Goal: Task Accomplishment & Management: Manage account settings

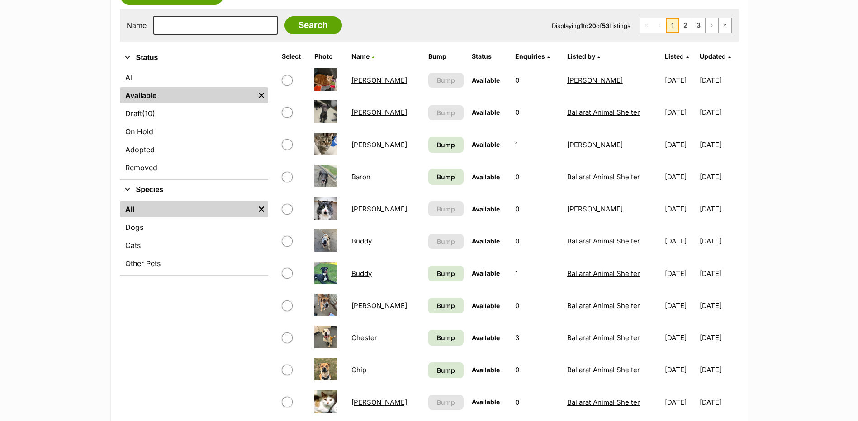
scroll to position [271, 0]
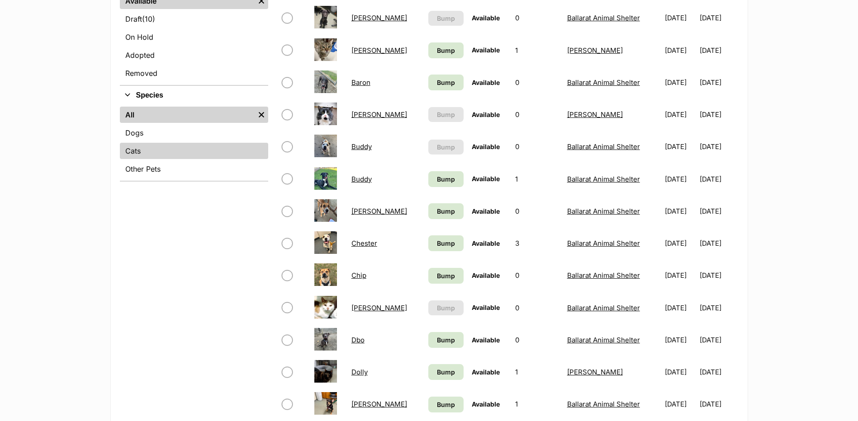
drag, startPoint x: 142, startPoint y: 126, endPoint x: 163, endPoint y: 152, distance: 32.5
click at [142, 126] on link "Dogs" at bounding box center [194, 133] width 148 height 16
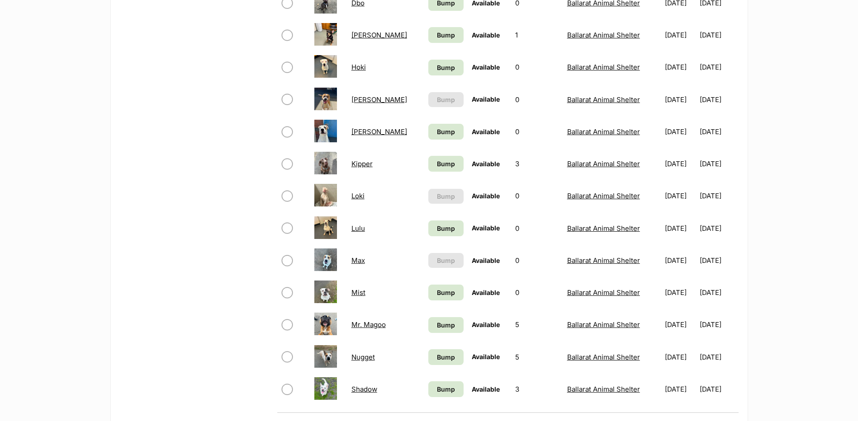
scroll to position [543, 0]
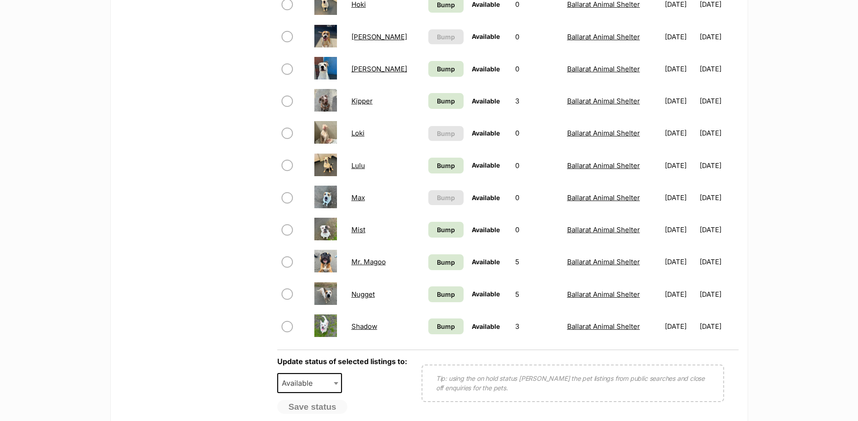
click at [368, 264] on link "Mr. Magoo" at bounding box center [368, 262] width 34 height 9
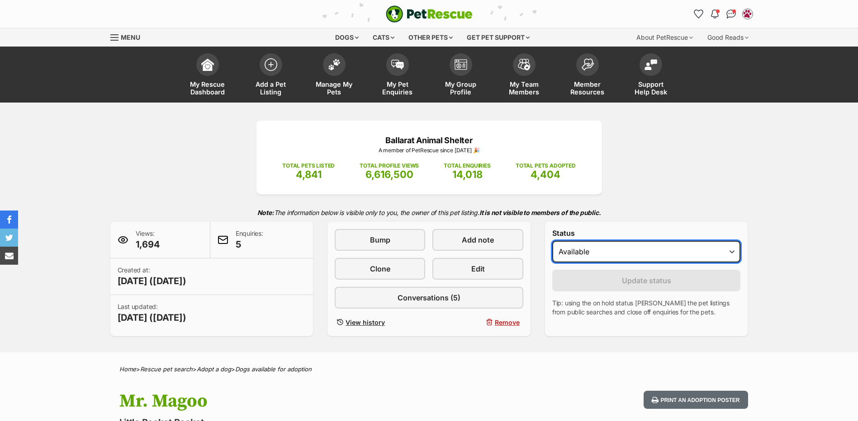
drag, startPoint x: 592, startPoint y: 249, endPoint x: 588, endPoint y: 256, distance: 8.5
click at [592, 249] on select "Draft - not available as listing has enquires Available On hold Adopted" at bounding box center [646, 252] width 189 height 22
select select "rehomed"
click at [552, 241] on select "Draft - not available as listing has enquires Available On hold Adopted" at bounding box center [646, 252] width 189 height 22
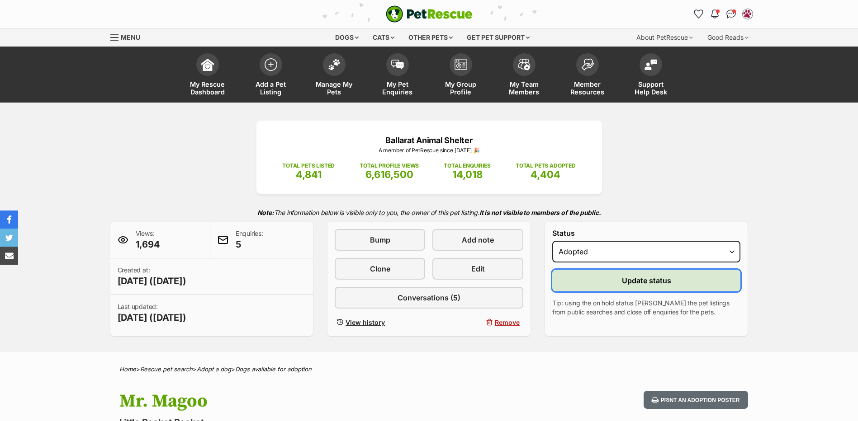
click at [597, 279] on button "Update status" at bounding box center [646, 281] width 189 height 22
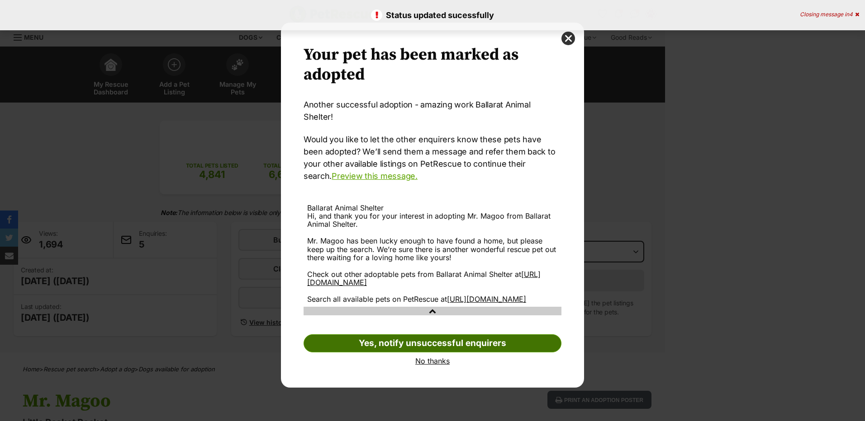
click at [424, 335] on link "Yes, notify unsuccessful enquirers" at bounding box center [432, 344] width 258 height 18
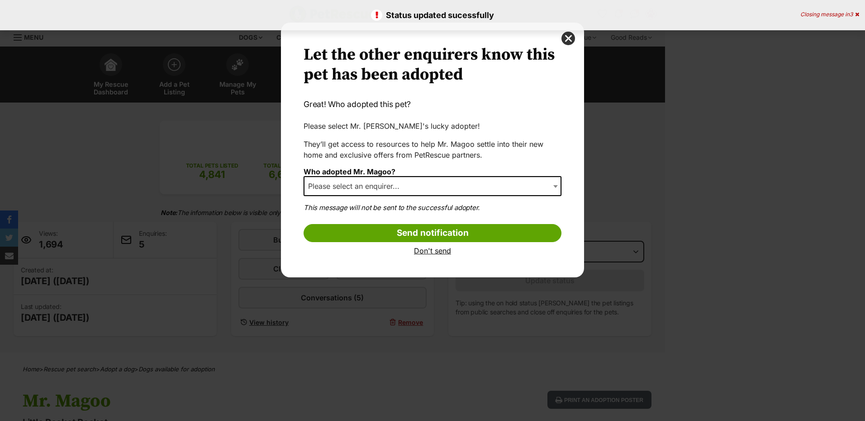
click at [395, 194] on span "Please select an enquirer..." at bounding box center [432, 186] width 258 height 20
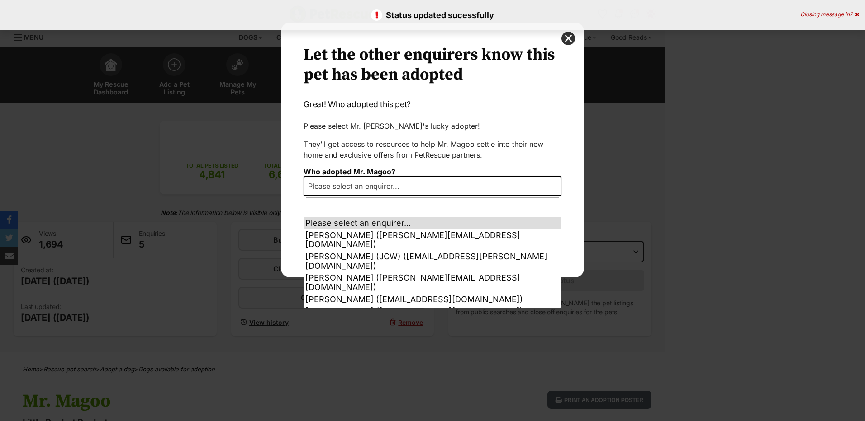
select select "other"
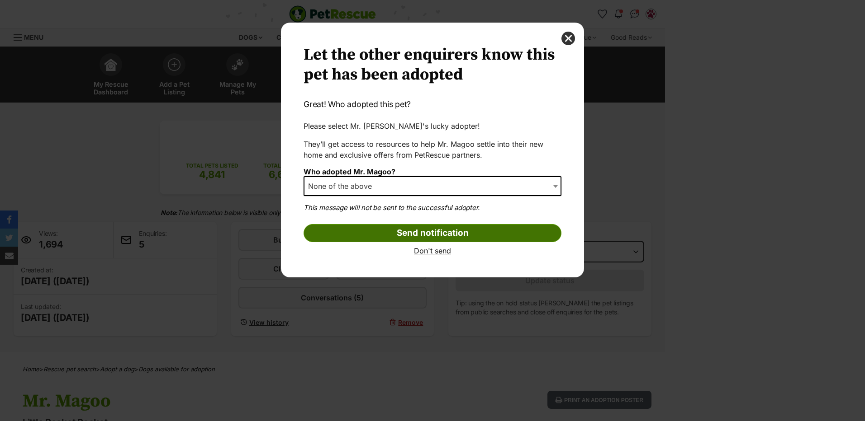
click at [448, 233] on input "Send notification" at bounding box center [432, 233] width 258 height 18
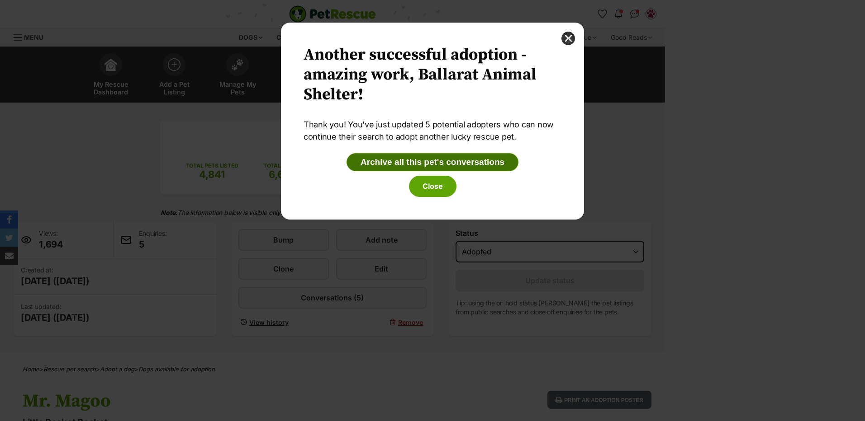
click at [428, 170] on button "Archive all this pet's conversations" at bounding box center [432, 162] width 172 height 18
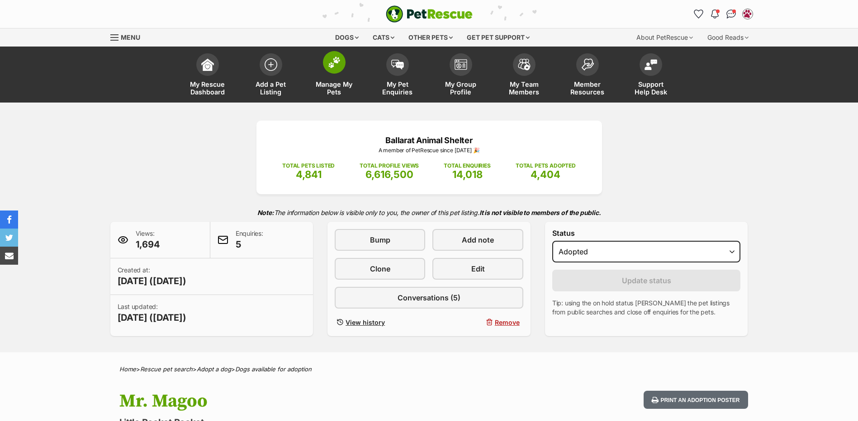
click at [334, 62] on img at bounding box center [334, 63] width 13 height 12
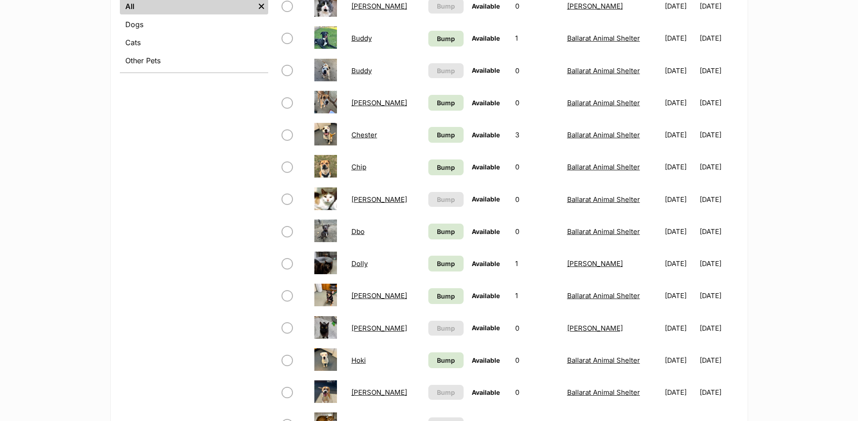
scroll to position [271, 0]
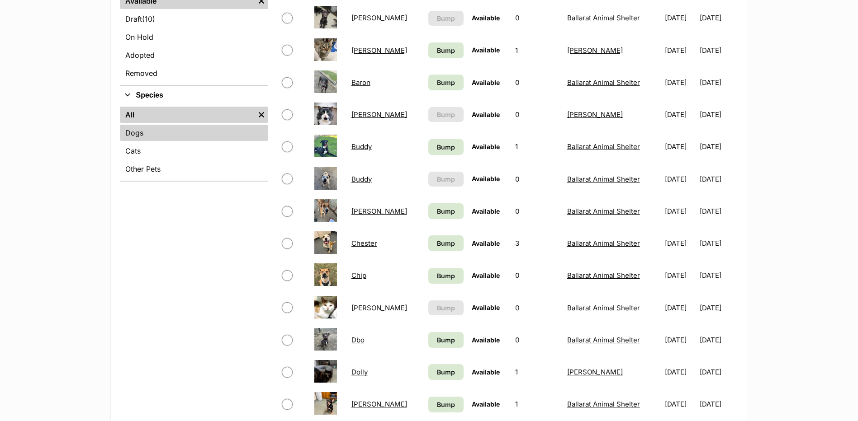
click at [152, 135] on link "Dogs" at bounding box center [194, 133] width 148 height 16
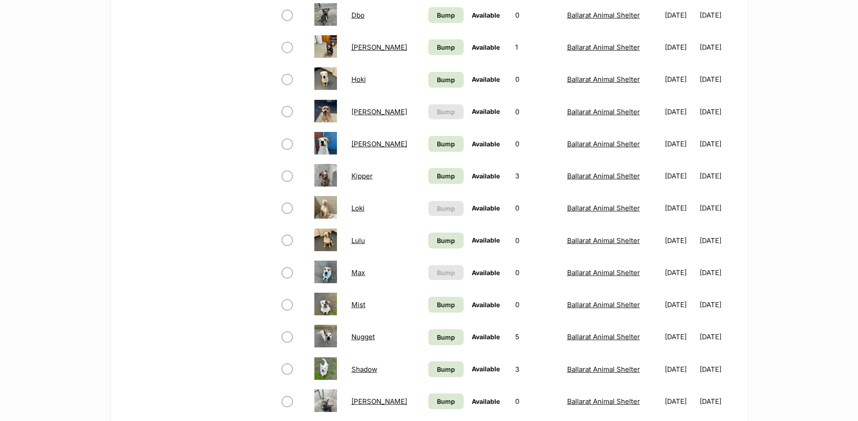
scroll to position [543, 0]
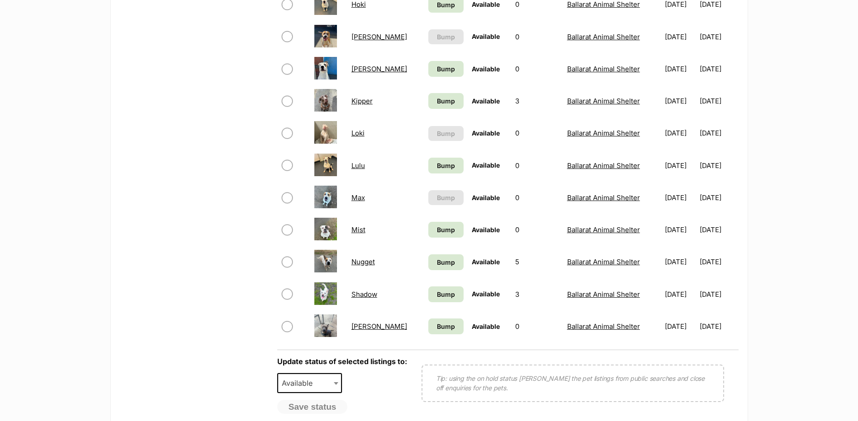
click at [365, 296] on link "Shadow" at bounding box center [364, 294] width 26 height 9
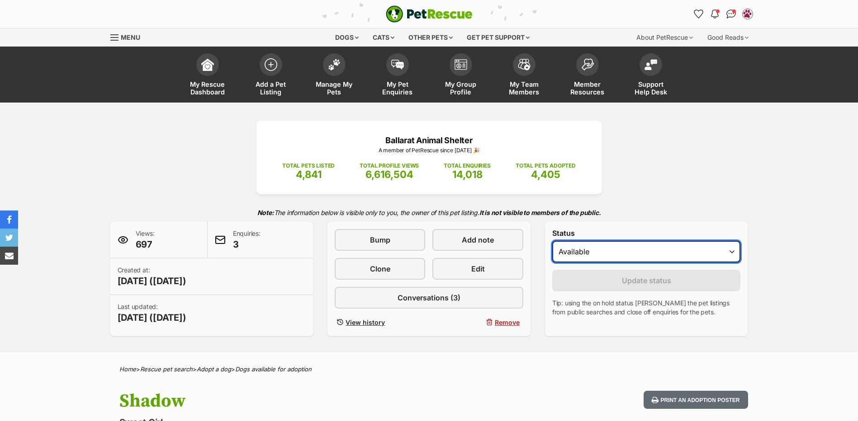
click at [586, 247] on select "Draft - not available as listing has enquires Available On hold Adopted" at bounding box center [646, 252] width 189 height 22
select select "rehomed"
click at [552, 241] on select "Draft - not available as listing has enquires Available On hold Adopted" at bounding box center [646, 252] width 189 height 22
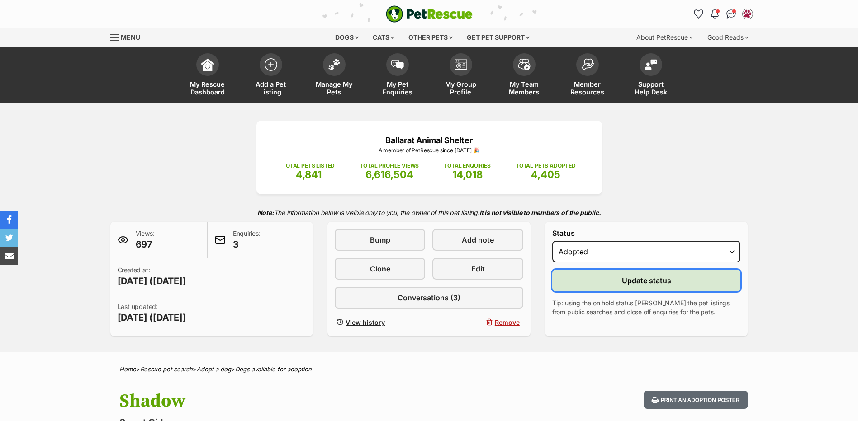
click at [583, 279] on button "Update status" at bounding box center [646, 281] width 189 height 22
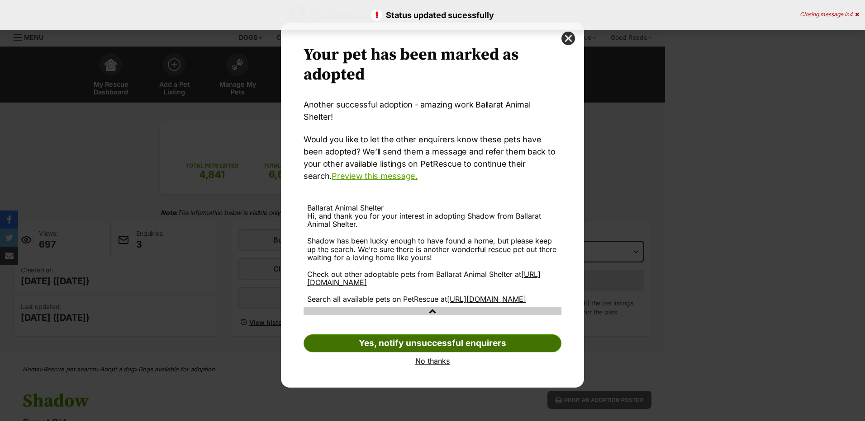
click at [435, 337] on link "Yes, notify unsuccessful enquirers" at bounding box center [432, 344] width 258 height 18
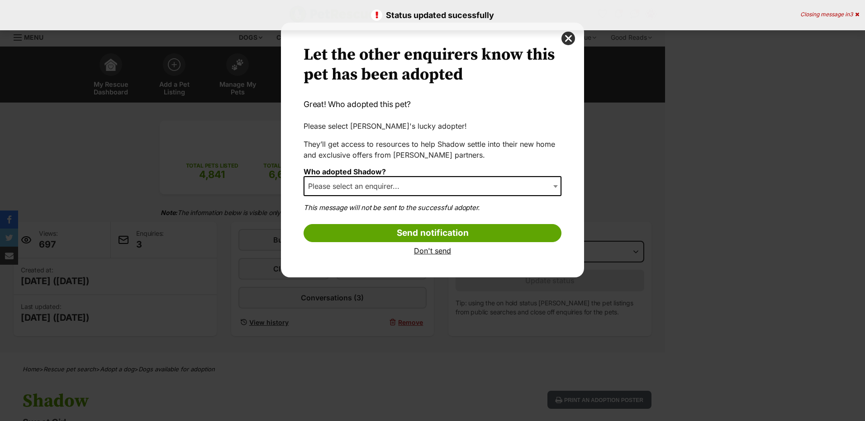
click at [407, 193] on span "Please select an enquirer..." at bounding box center [432, 186] width 258 height 20
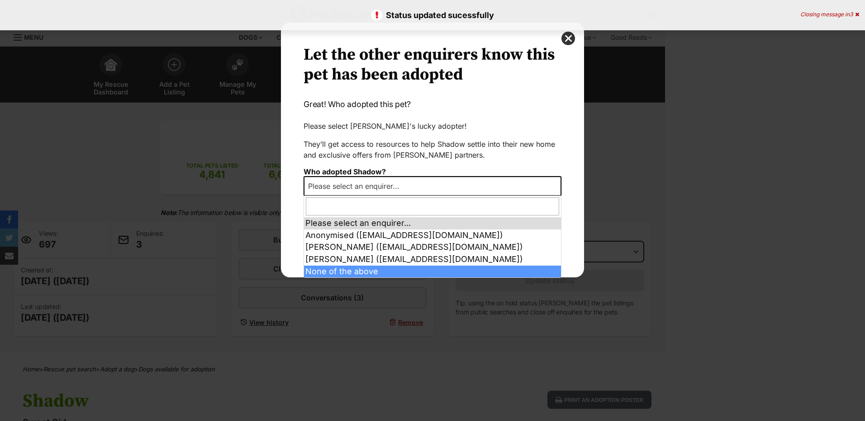
select select "other"
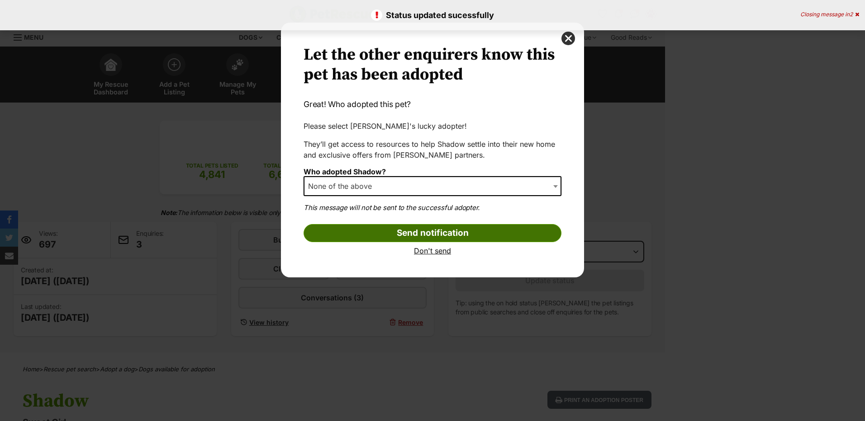
click at [411, 236] on input "Send notification" at bounding box center [432, 233] width 258 height 18
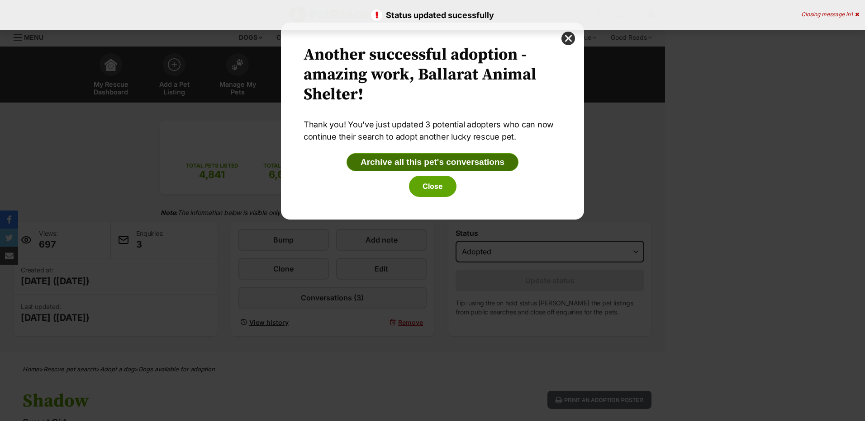
click at [438, 155] on button "Archive all this pet's conversations" at bounding box center [432, 162] width 172 height 18
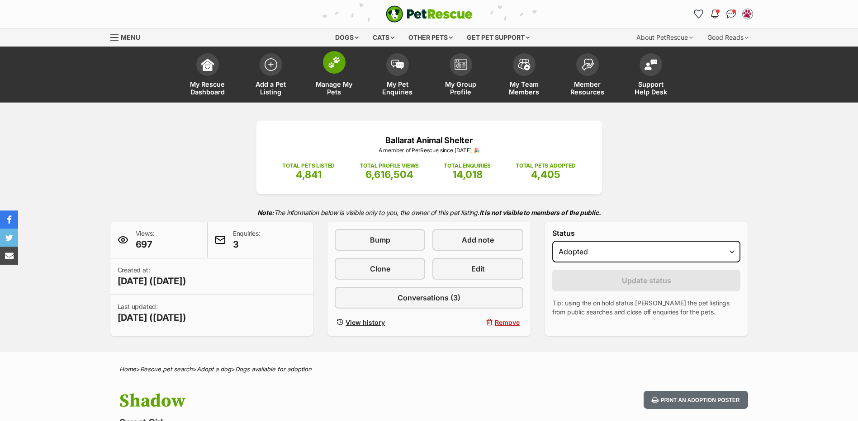
click at [329, 63] on img at bounding box center [334, 63] width 13 height 12
